Goal: Task Accomplishment & Management: Manage account settings

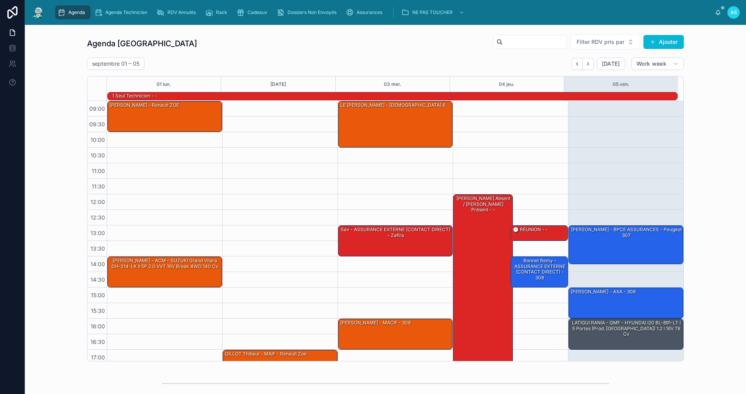
scroll to position [11, 0]
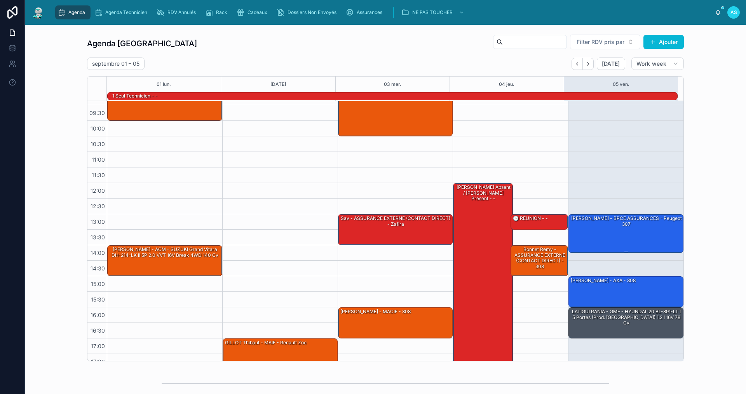
click at [634, 234] on div "[PERSON_NAME] - BPCE ASSURANCES - Peugeot 307" at bounding box center [626, 233] width 113 height 37
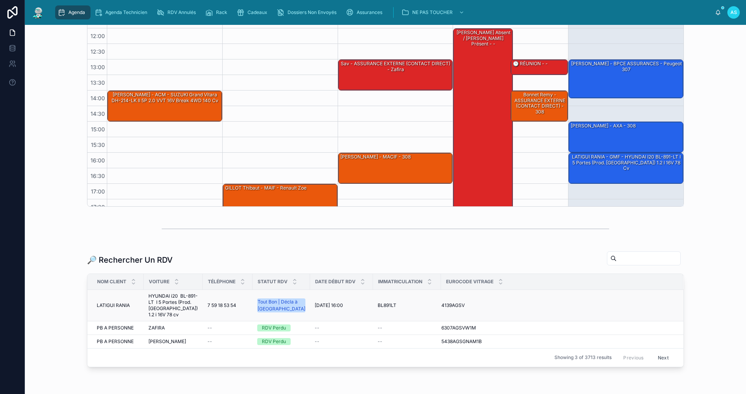
scroll to position [155, 0]
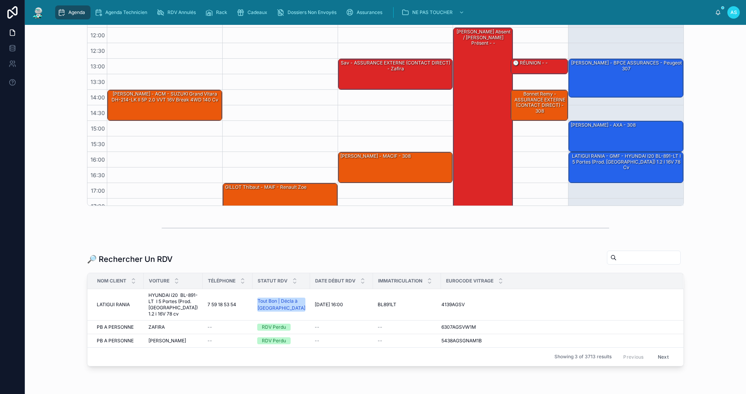
drag, startPoint x: 618, startPoint y: 257, endPoint x: 633, endPoint y: 254, distance: 15.9
click at [618, 257] on input "text" at bounding box center [649, 257] width 64 height 11
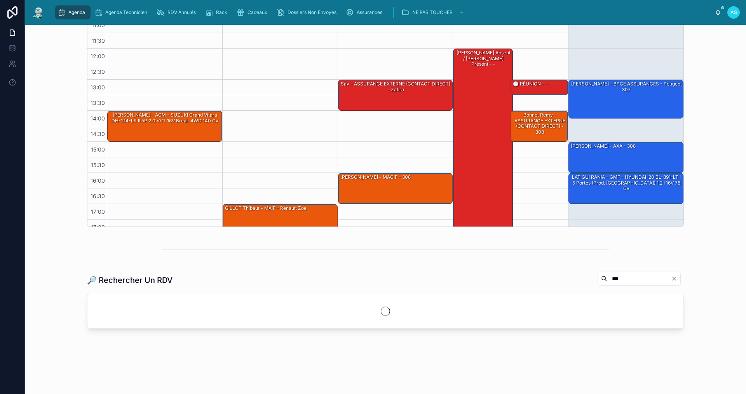
scroll to position [134, 0]
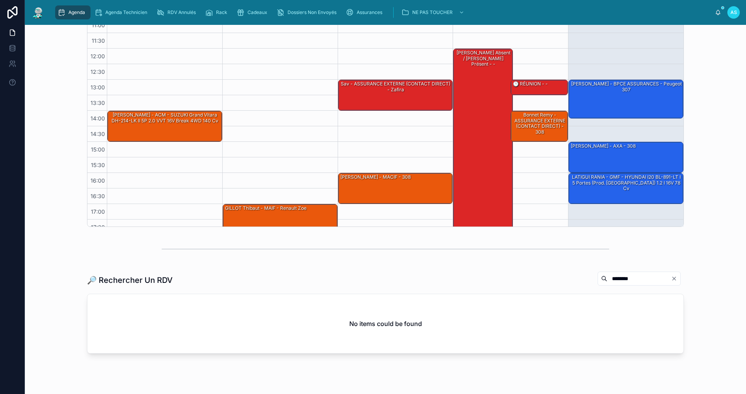
scroll to position [155, 0]
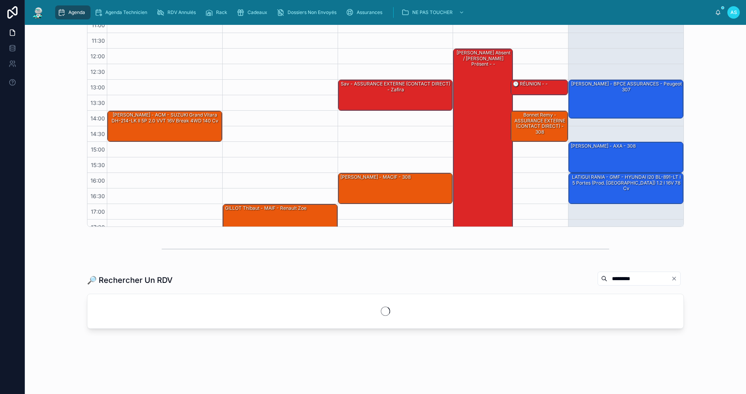
scroll to position [155, 0]
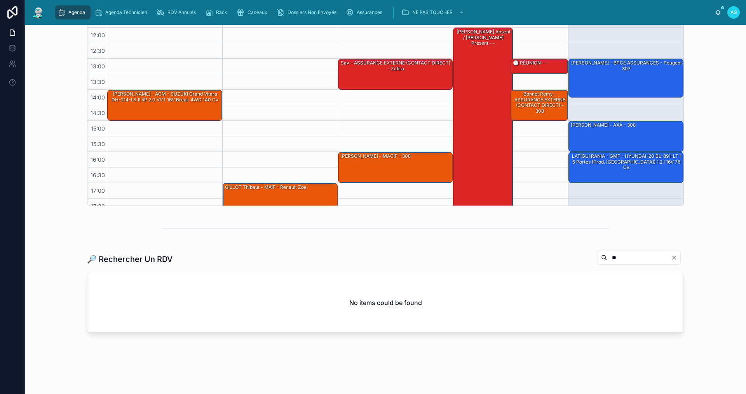
type input "*"
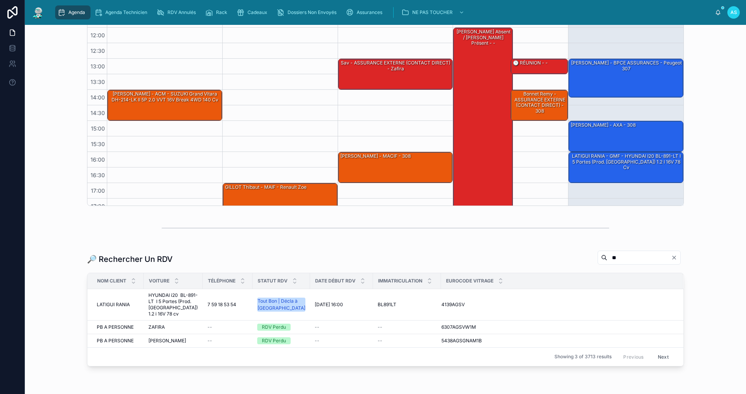
scroll to position [134, 0]
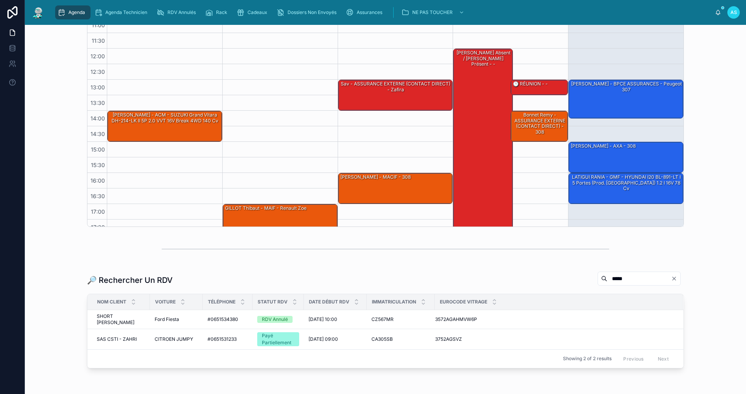
scroll to position [155, 0]
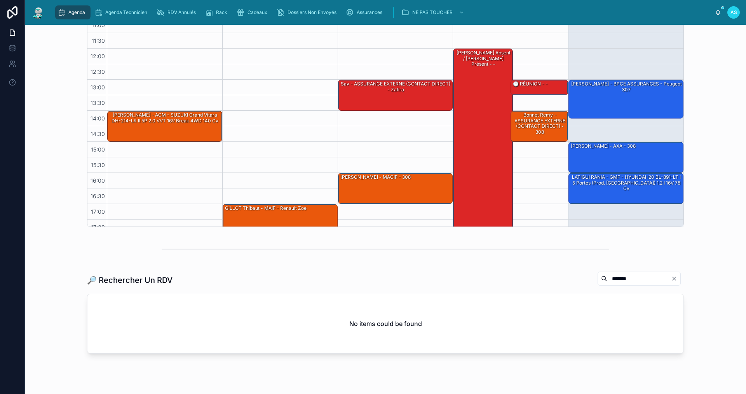
scroll to position [155, 0]
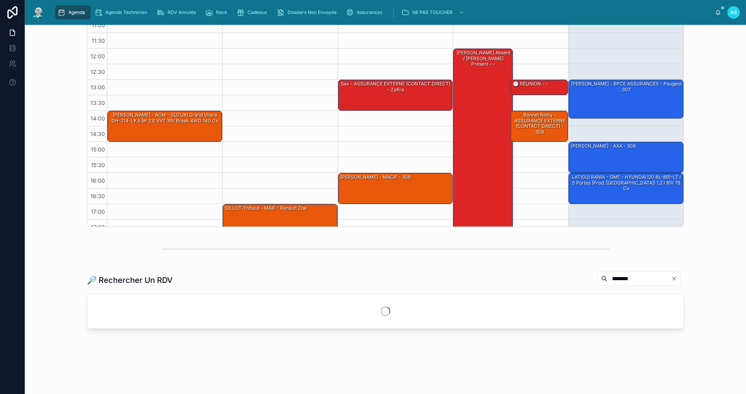
scroll to position [155, 0]
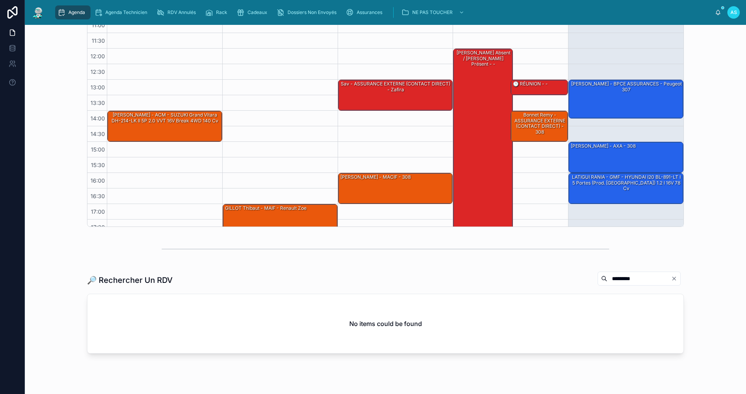
scroll to position [155, 0]
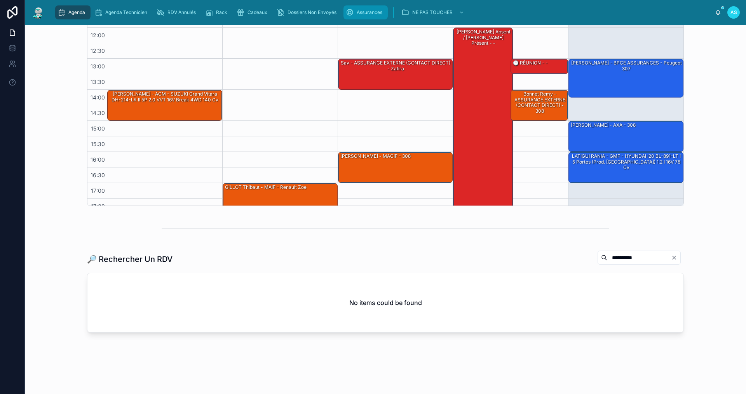
type input "**********"
click at [355, 9] on div "Assurances" at bounding box center [366, 12] width 40 height 12
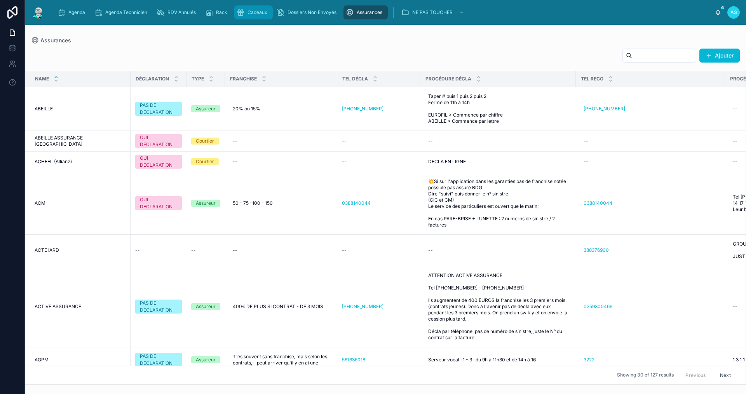
click at [259, 12] on span "Cadeaux" at bounding box center [258, 12] width 20 height 6
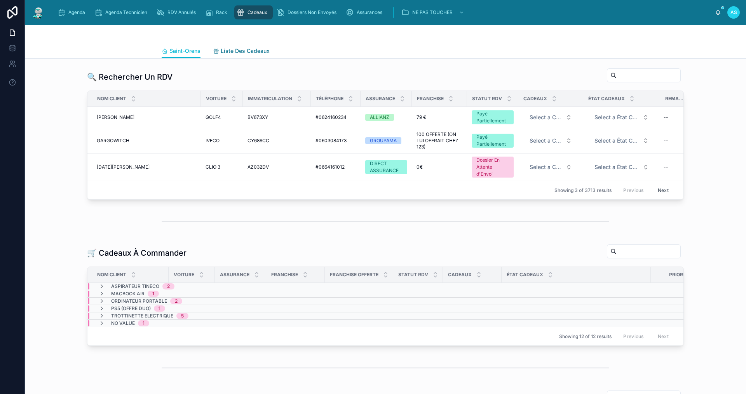
click at [243, 49] on span "Liste Des Cadeaux" at bounding box center [245, 51] width 49 height 8
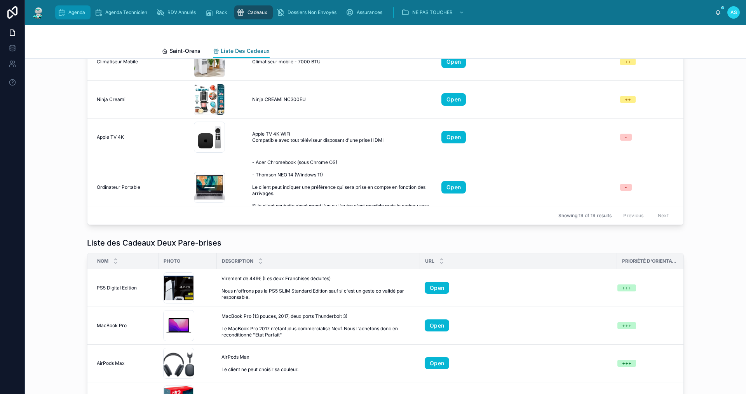
scroll to position [186, 0]
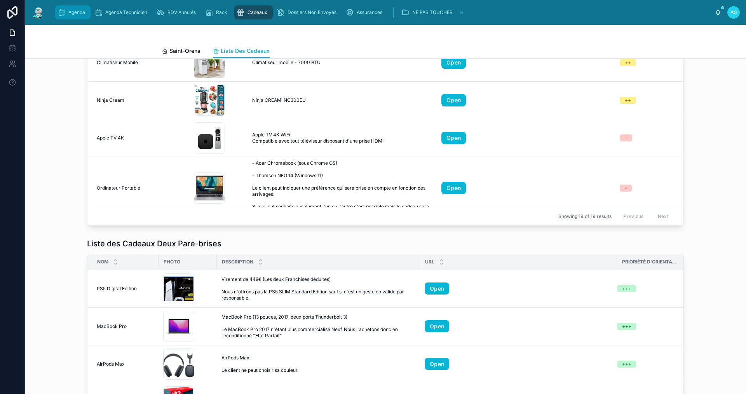
click at [66, 13] on div "Agenda" at bounding box center [73, 12] width 31 height 12
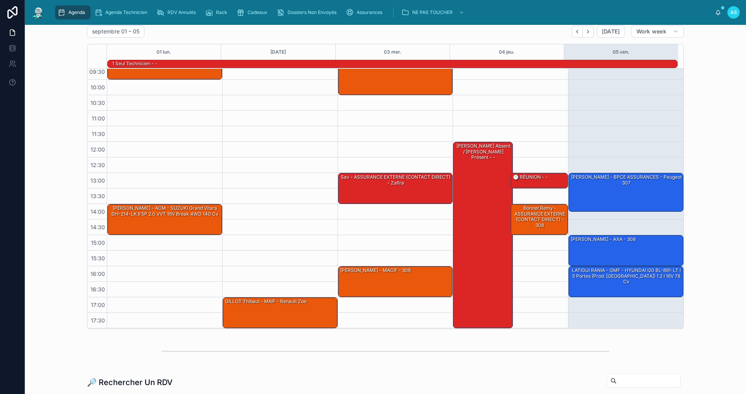
scroll to position [117, 0]
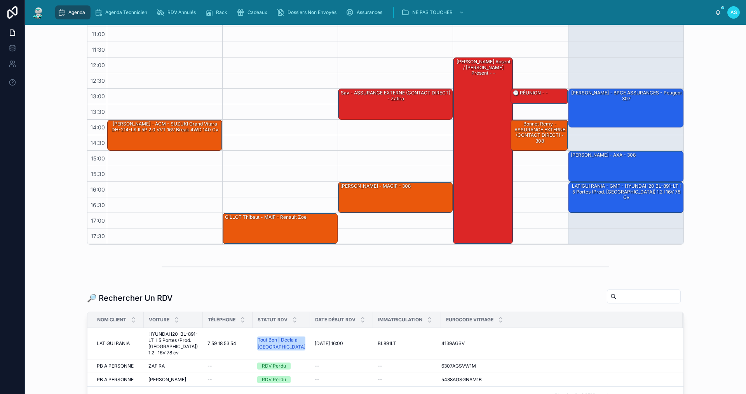
click at [617, 295] on input "text" at bounding box center [649, 296] width 64 height 11
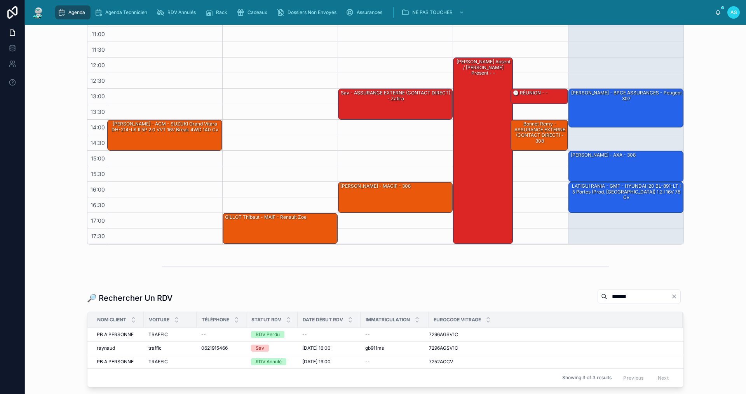
drag, startPoint x: 632, startPoint y: 298, endPoint x: 442, endPoint y: 324, distance: 191.5
click at [442, 324] on div "🔎 Rechercher Un RDV ******* Nom Client Voiture Téléphone Statut RDV Date Début …" at bounding box center [385, 338] width 597 height 98
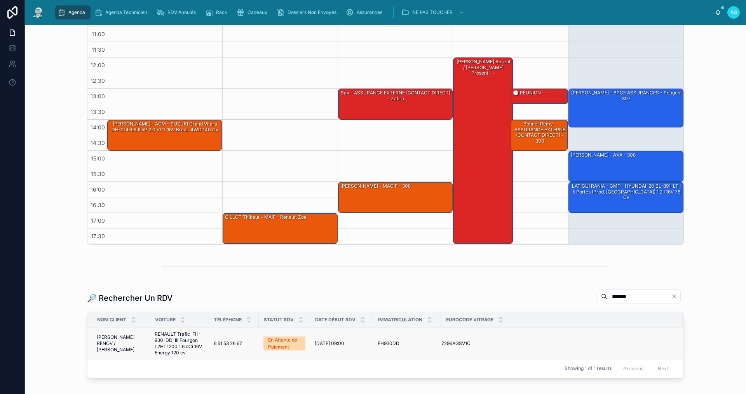
type input "*******"
click at [175, 345] on span "RENAULT Trafic FH-930-DD III Fourgon L2H1 1200 1.6 dCi 16V Energy 120 cv" at bounding box center [180, 343] width 50 height 25
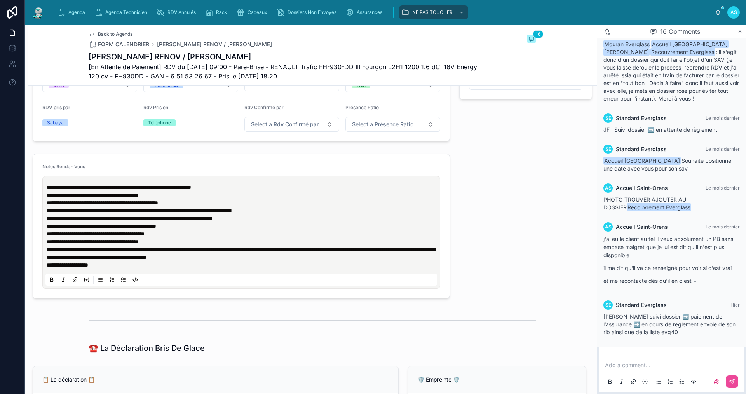
scroll to position [194, 0]
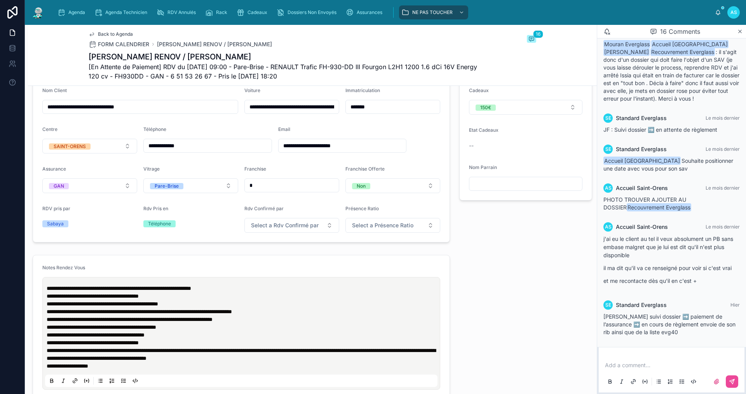
click at [65, 10] on icon "scrollable content" at bounding box center [62, 13] width 8 height 8
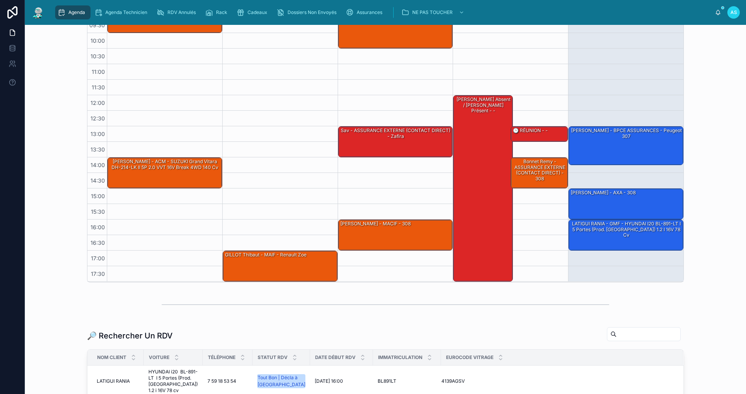
scroll to position [193, 0]
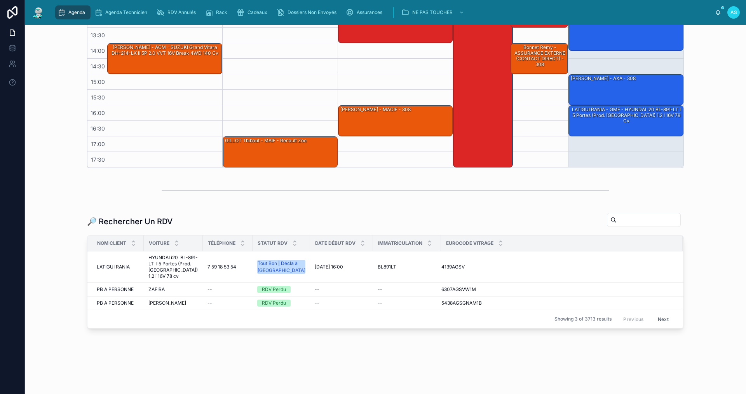
click at [623, 225] on input "text" at bounding box center [649, 220] width 64 height 11
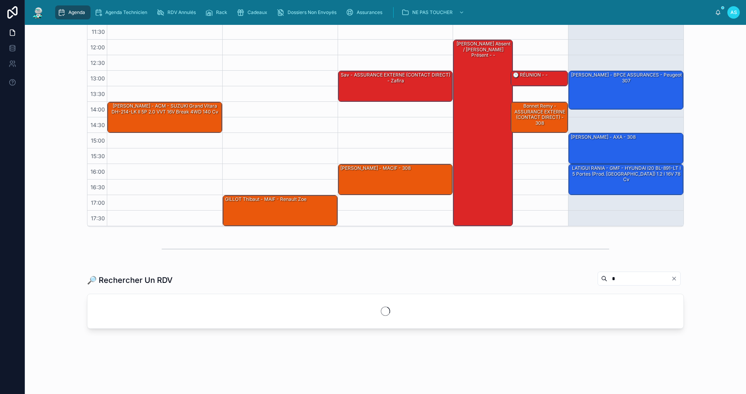
scroll to position [193, 0]
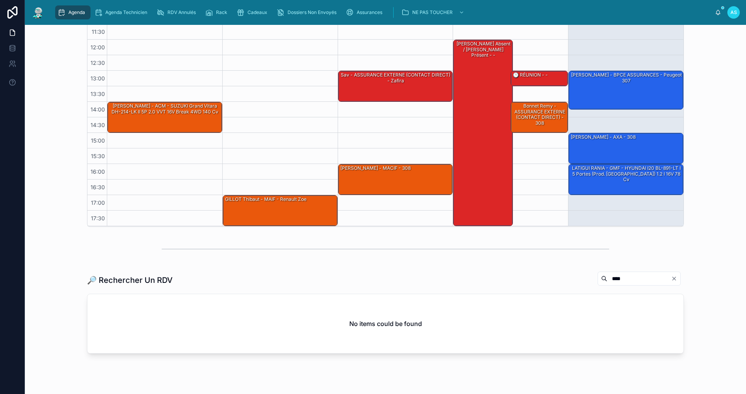
scroll to position [159, 0]
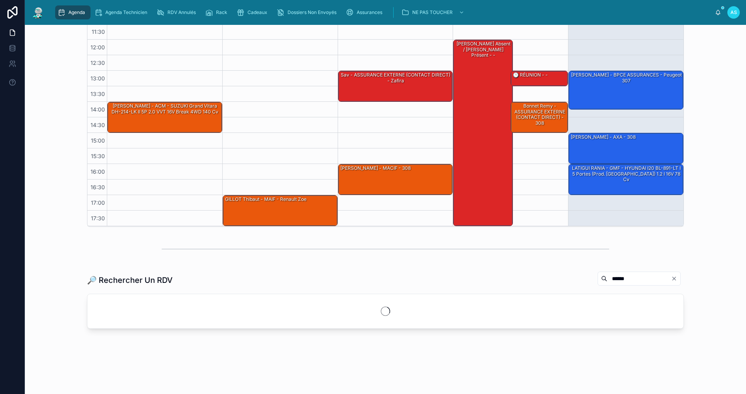
scroll to position [159, 0]
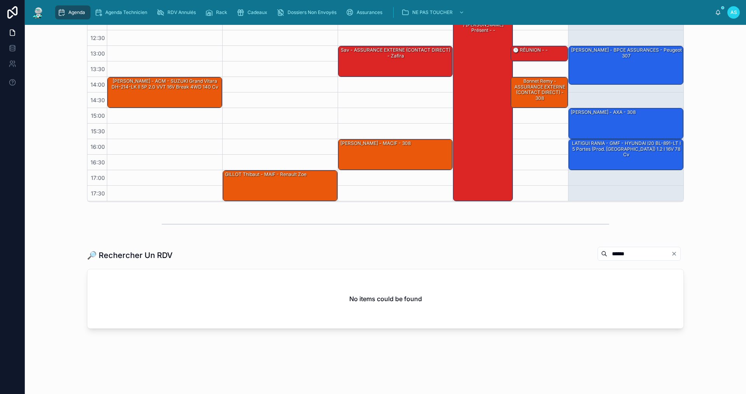
click at [608, 255] on input "******" at bounding box center [640, 253] width 64 height 11
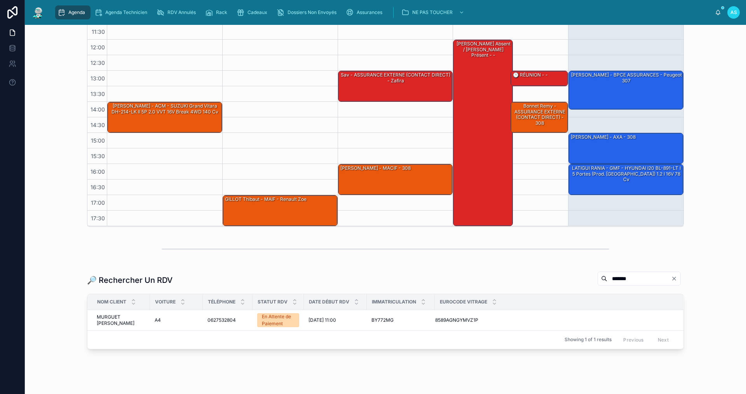
scroll to position [155, 0]
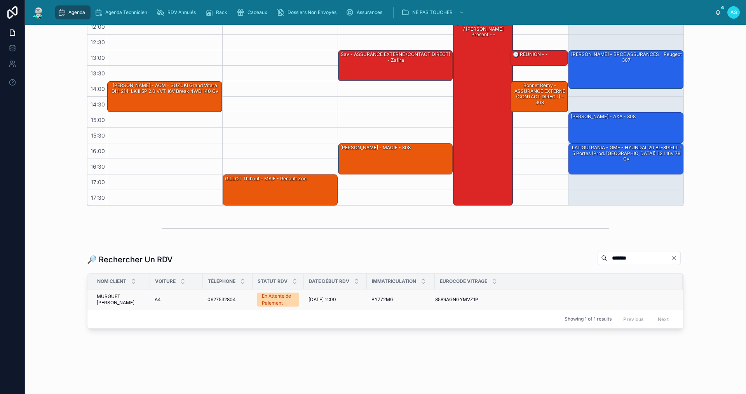
type input "*******"
click at [208, 301] on span "0627532804" at bounding box center [222, 300] width 28 height 6
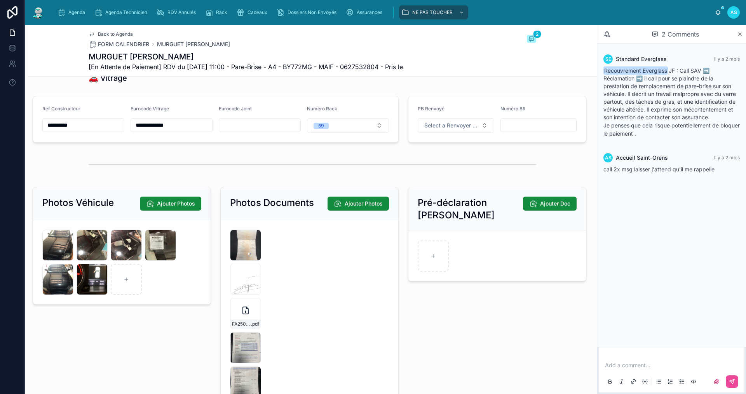
scroll to position [972, 0]
click at [55, 252] on div "IMG_0462 .jpeg" at bounding box center [57, 244] width 31 height 31
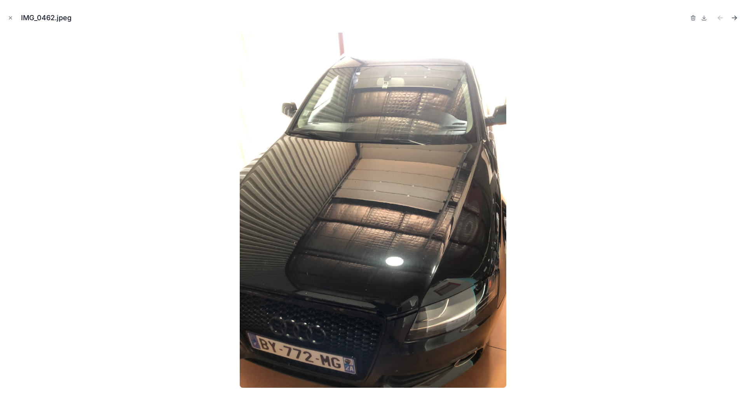
click at [737, 16] on icon "Next file" at bounding box center [735, 18] width 8 height 8
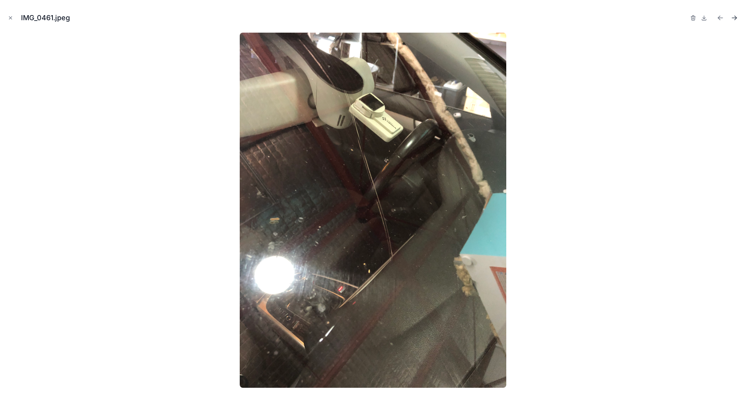
click at [737, 17] on icon "Next file" at bounding box center [735, 18] width 8 height 8
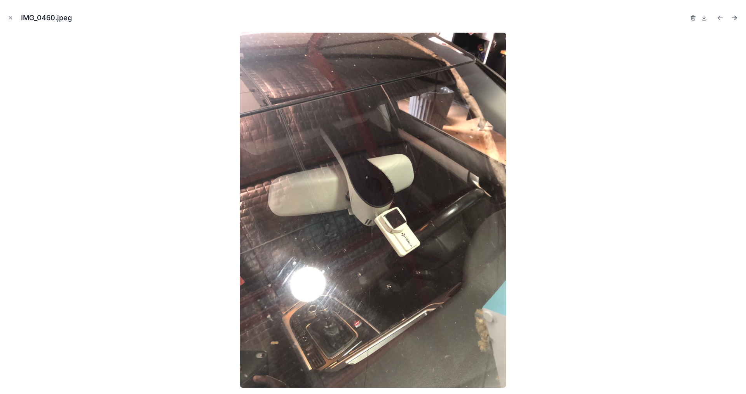
click at [733, 18] on icon "Next file" at bounding box center [734, 18] width 5 height 0
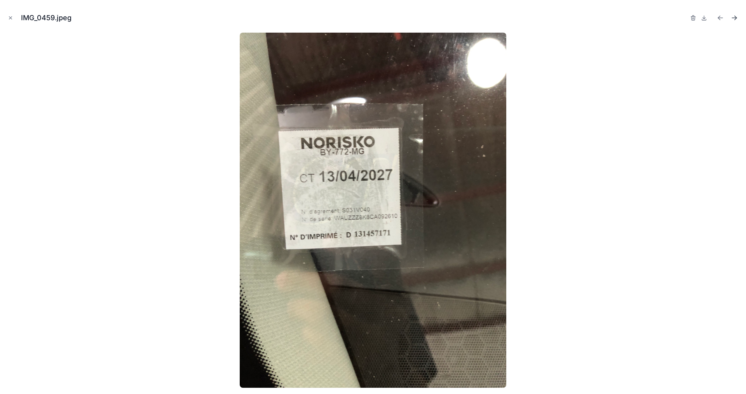
click at [733, 18] on icon "Next file" at bounding box center [734, 18] width 5 height 0
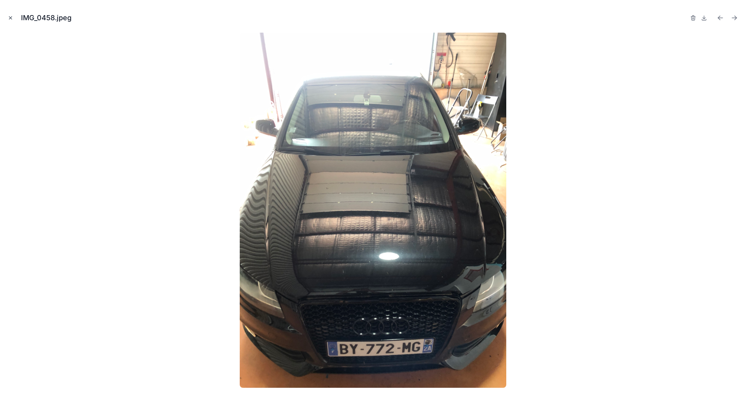
click at [10, 18] on icon "Close modal" at bounding box center [10, 18] width 3 height 3
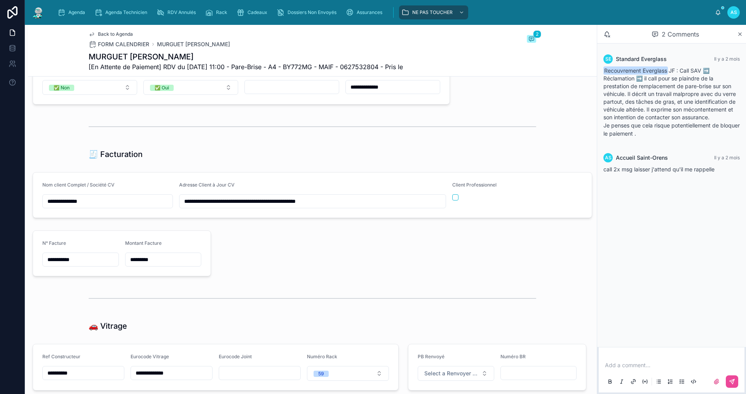
scroll to position [672, 0]
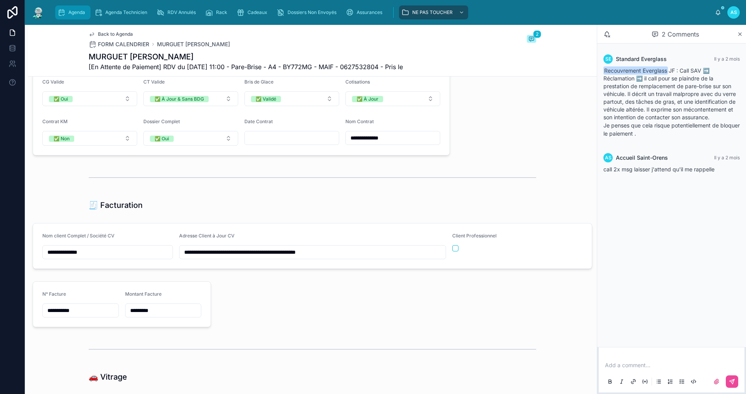
drag, startPoint x: 77, startPoint y: 11, endPoint x: 67, endPoint y: 13, distance: 9.8
click at [77, 10] on span "Agenda" at bounding box center [76, 12] width 17 height 6
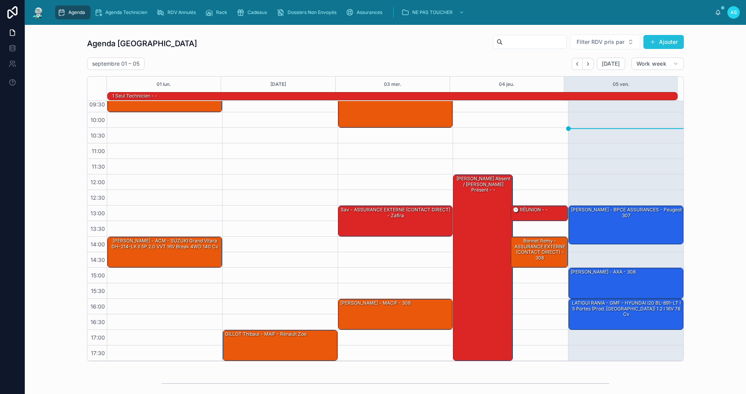
click at [661, 44] on button "Ajouter" at bounding box center [664, 42] width 40 height 14
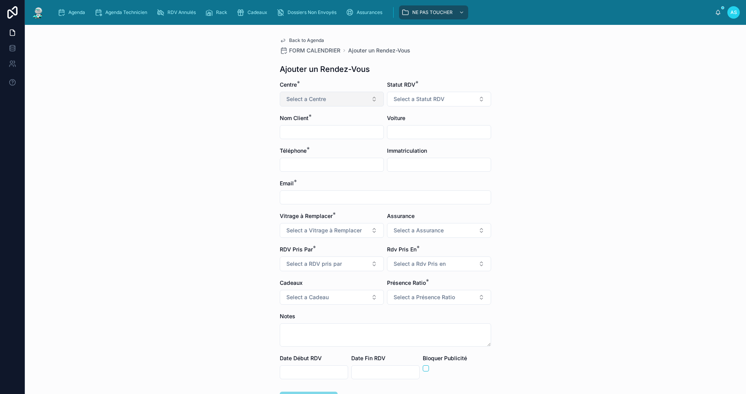
click at [352, 100] on button "Select a Centre" at bounding box center [332, 99] width 104 height 15
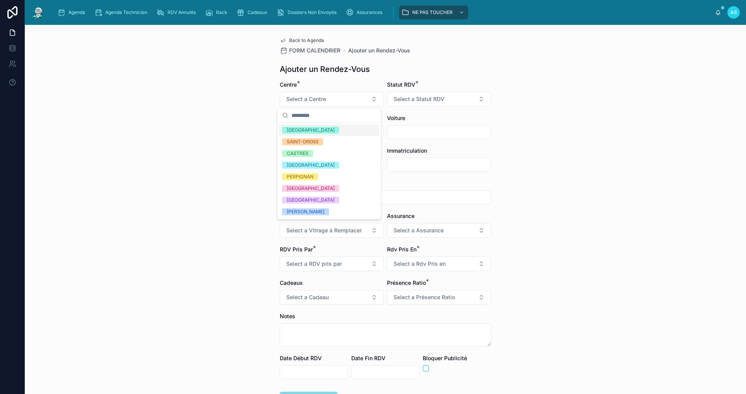
click at [631, 198] on div "Back to Agenda FORM CALENDRIER Ajouter un Rendez-Vous Ajouter un Rendez-Vous Ce…" at bounding box center [385, 209] width 721 height 369
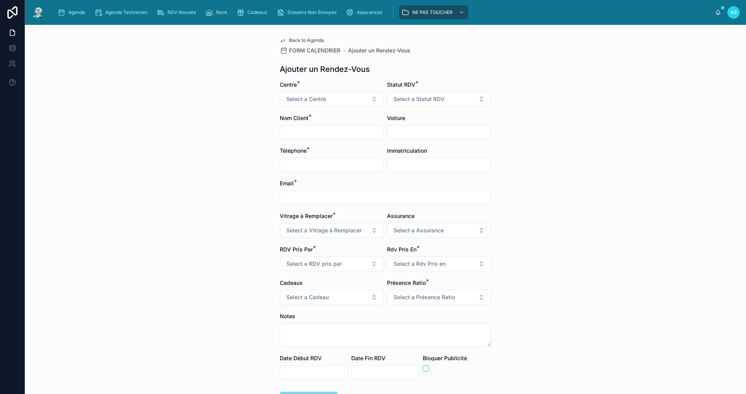
click at [79, 23] on div "Agenda Agenda Technicien RDV Annulés Rack Cadeaux Dossiers Non Envoyés Assuranc…" at bounding box center [385, 12] width 721 height 25
click at [80, 14] on span "Agenda" at bounding box center [76, 12] width 17 height 6
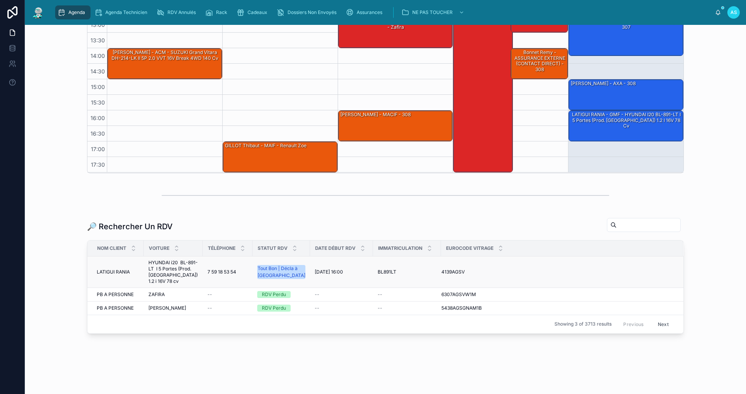
scroll to position [193, 0]
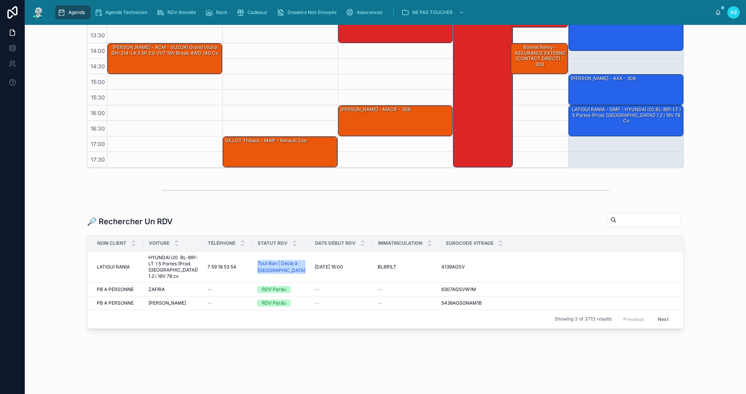
drag, startPoint x: 606, startPoint y: 219, endPoint x: 598, endPoint y: 222, distance: 8.2
click at [617, 221] on input "text" at bounding box center [649, 220] width 64 height 11
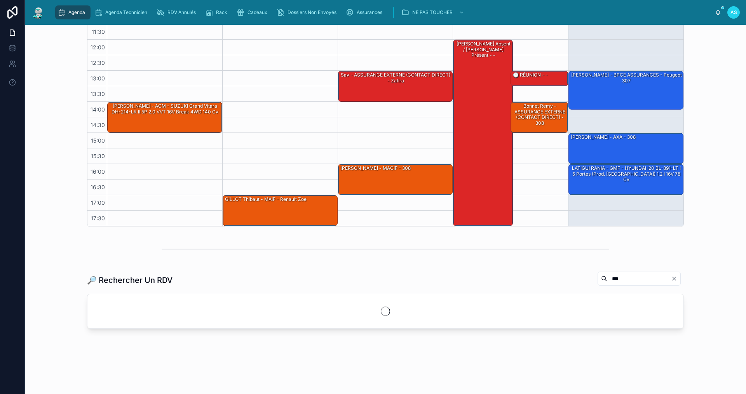
scroll to position [193, 0]
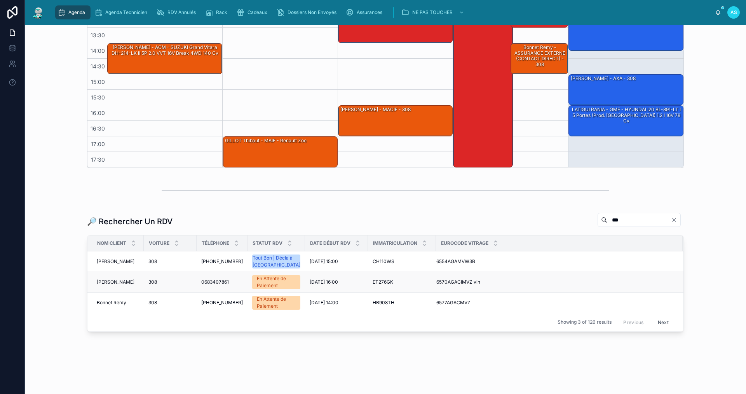
type input "***"
click at [323, 284] on span "[DATE] 16:00" at bounding box center [324, 282] width 28 height 6
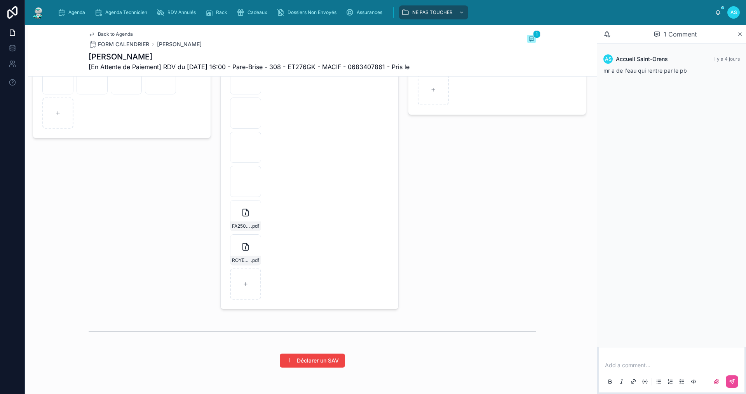
scroll to position [1127, 0]
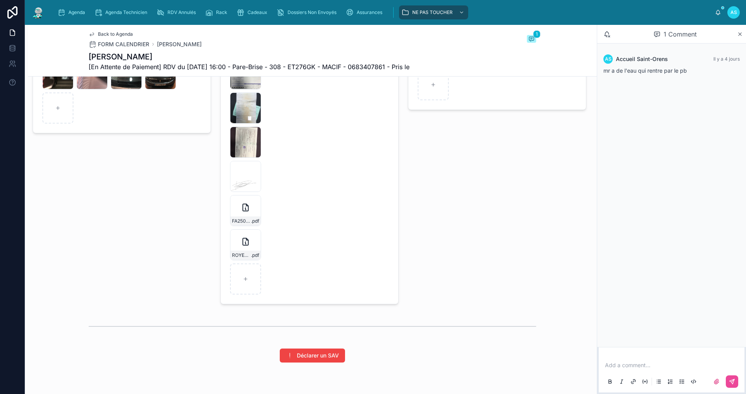
click at [475, 335] on div at bounding box center [313, 326] width 448 height 19
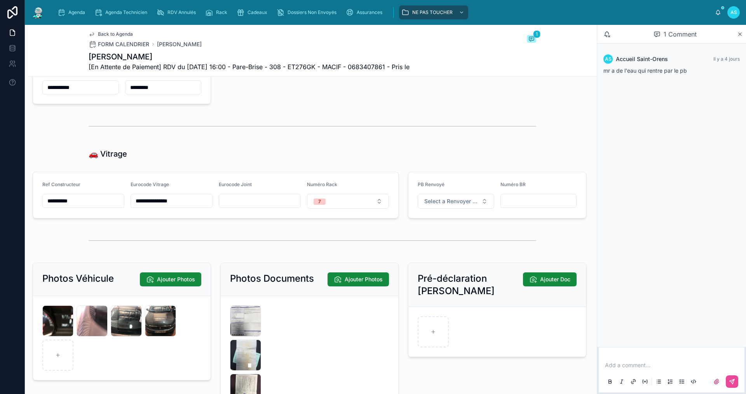
scroll to position [894, 0]
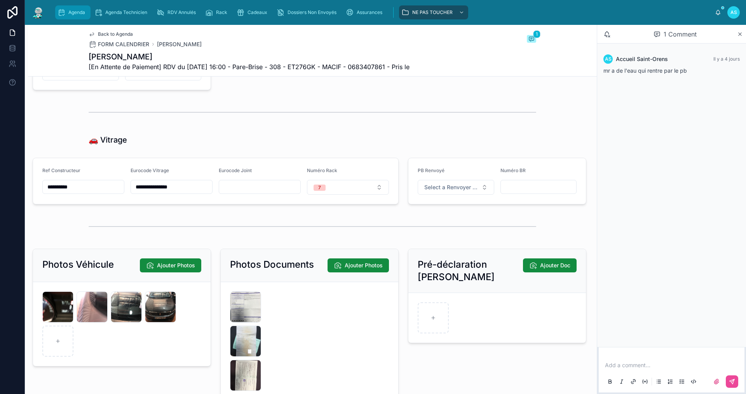
click at [71, 12] on span "Agenda" at bounding box center [76, 12] width 17 height 6
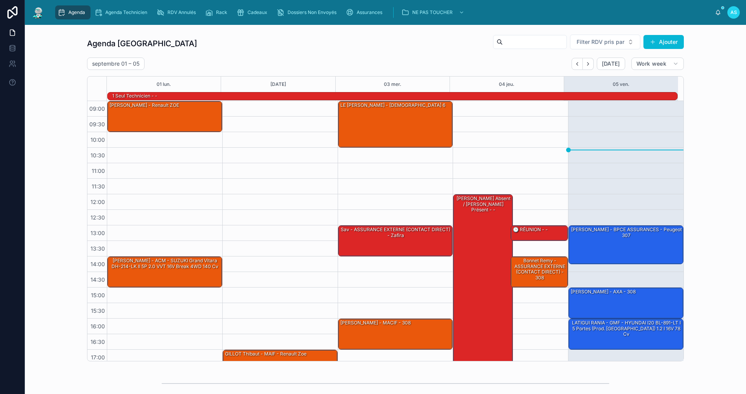
scroll to position [20, 0]
